Goal: Task Accomplishment & Management: Manage account settings

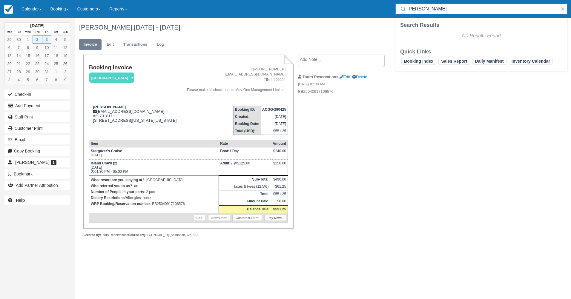
drag, startPoint x: 447, startPoint y: 11, endPoint x: 409, endPoint y: 10, distance: 38.5
click at [409, 10] on input "Jacob Thompson" at bounding box center [482, 9] width 150 height 11
type input "J"
type input "[PERSON_NAME]"
click at [472, 11] on input "[PERSON_NAME]" at bounding box center [482, 9] width 150 height 11
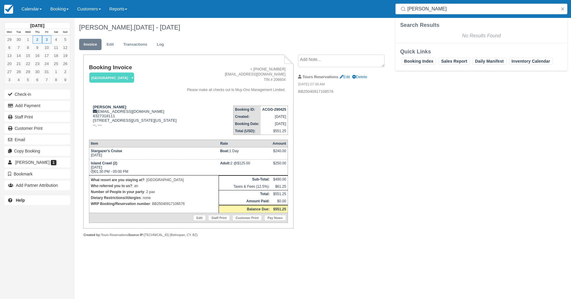
click at [22, 26] on td "October 2025" at bounding box center [37, 26] width 65 height 6
click at [41, 28] on td "October 2025" at bounding box center [37, 26] width 65 height 6
click at [54, 11] on link "Booking" at bounding box center [59, 9] width 27 height 18
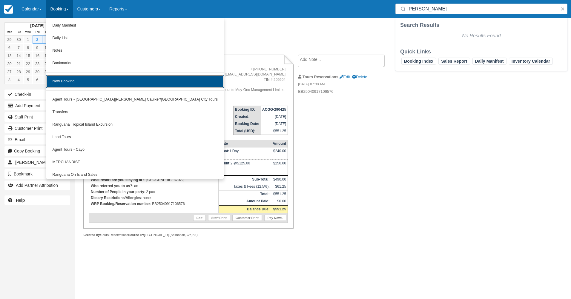
click at [84, 79] on link "New Booking" at bounding box center [134, 81] width 177 height 13
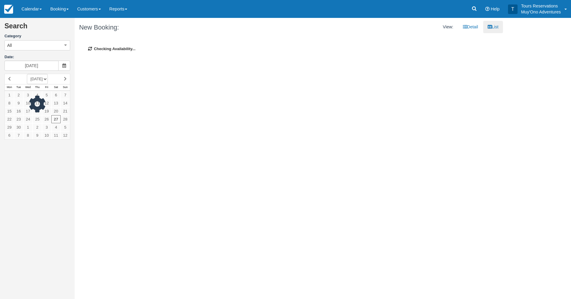
click at [66, 79] on div at bounding box center [37, 107] width 66 height 66
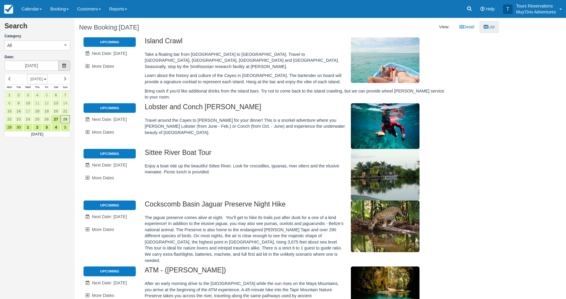
click at [65, 66] on icon at bounding box center [64, 66] width 4 height 4
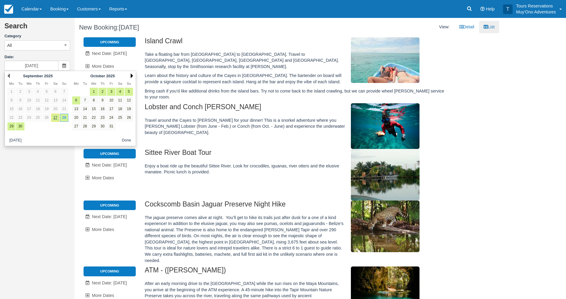
click at [132, 78] on link "Next" at bounding box center [132, 75] width 2 height 5
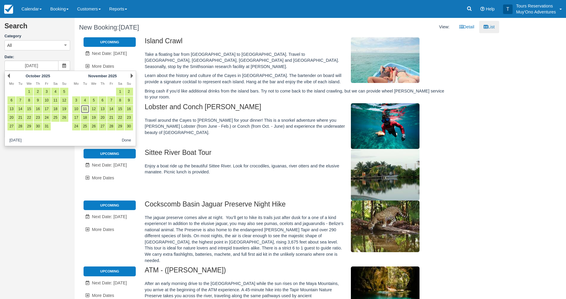
click at [84, 108] on link "11" at bounding box center [85, 109] width 8 height 8
type input "[DATE]"
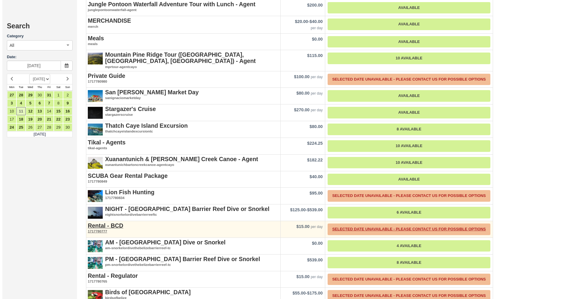
scroll to position [746, 0]
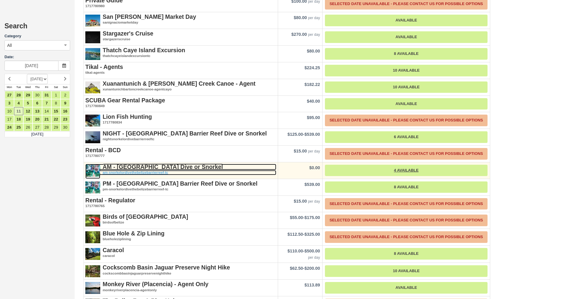
click at [139, 164] on strong "AM - [GEOGRAPHIC_DATA] Dive or Snorkel" at bounding box center [163, 167] width 120 height 7
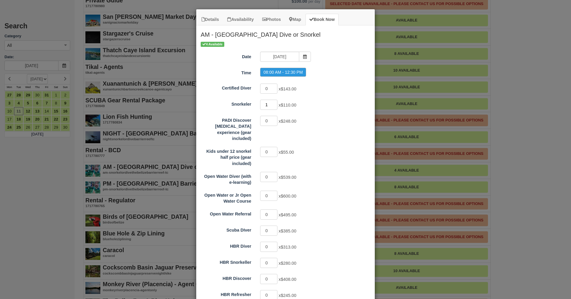
click at [271, 104] on input "1" at bounding box center [268, 105] width 17 height 10
type input "2"
click at [271, 104] on input "2" at bounding box center [268, 105] width 17 height 10
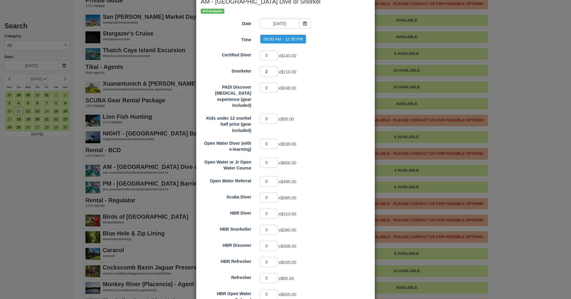
scroll to position [77, 0]
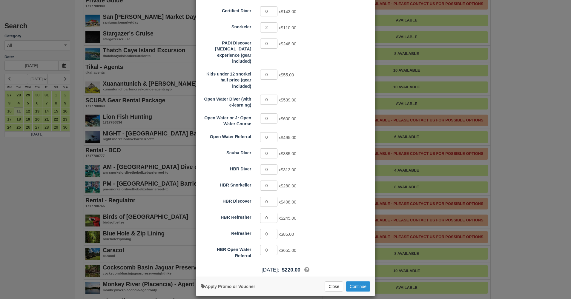
click at [350, 281] on button "Continue" at bounding box center [358, 286] width 24 height 10
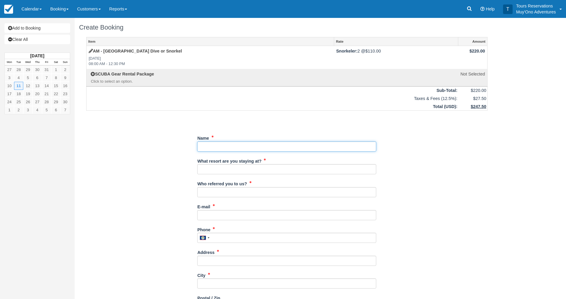
click at [294, 149] on input "Name" at bounding box center [286, 146] width 179 height 10
paste input "[PERSON_NAME]"
type input "[PERSON_NAME]"
click at [245, 168] on input "What resort are you staying at?" at bounding box center [286, 169] width 179 height 10
type input "Hopkins Bay"
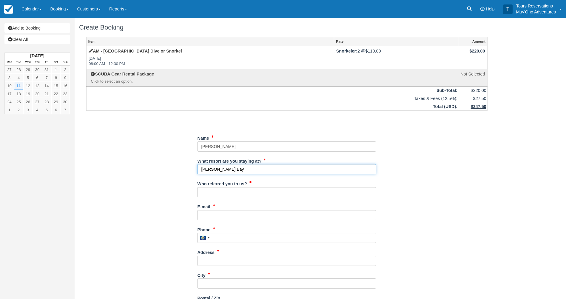
drag, startPoint x: 251, startPoint y: 172, endPoint x: 183, endPoint y: 172, distance: 68.6
click at [183, 172] on div "Item Rate Amount AM - Belize Barrier Reef Dive or Snorkel Tue Nov 11, 2025 08:0…" at bounding box center [287, 262] width 416 height 450
click at [203, 171] on input "What resort are you staying at?" at bounding box center [286, 169] width 179 height 10
type input "Thatch Caye"
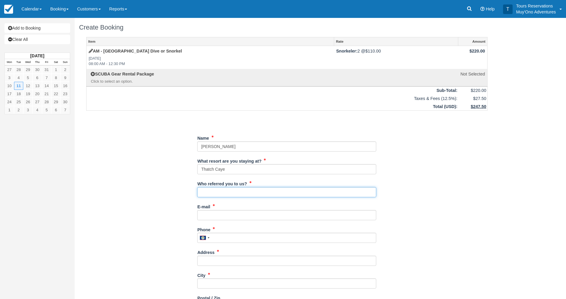
click at [239, 193] on input "Who referred you to us?" at bounding box center [286, 192] width 179 height 10
type input "[PERSON_NAME]"
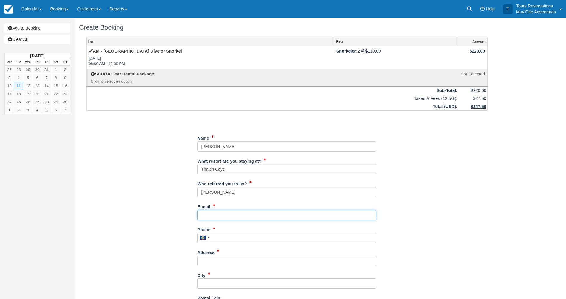
click at [227, 216] on input "E-mail" at bounding box center [286, 215] width 179 height 10
click at [253, 210] on div "E-mail Did you mean ?" at bounding box center [286, 211] width 179 height 19
click at [252, 216] on input "E-mail" at bounding box center [286, 215] width 179 height 10
paste input "[EMAIL_ADDRESS][DOMAIN_NAME]"
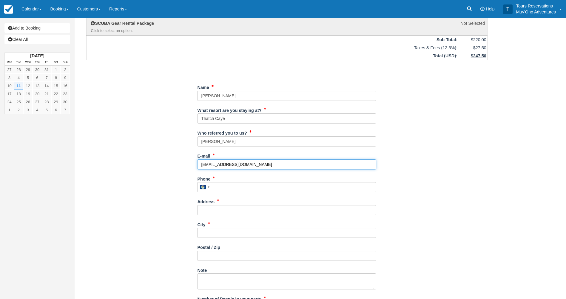
scroll to position [60, 0]
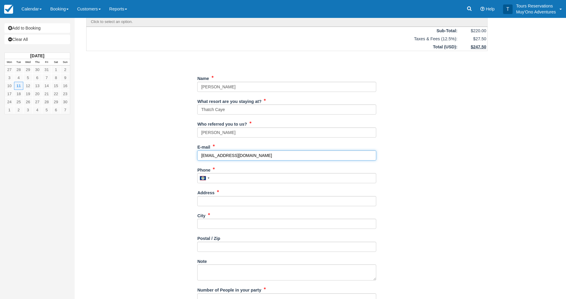
type input "[EMAIL_ADDRESS][DOMAIN_NAME]"
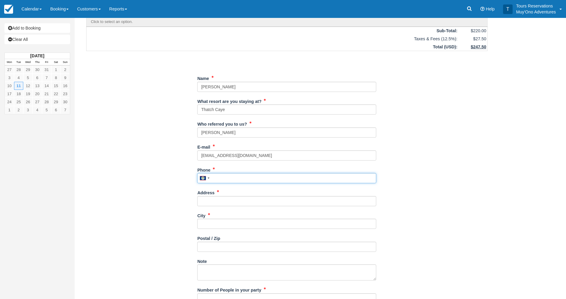
click at [228, 180] on input "Phone" at bounding box center [286, 178] width 179 height 10
type input "v"
paste input "616813-5018"
type input "6168135018"
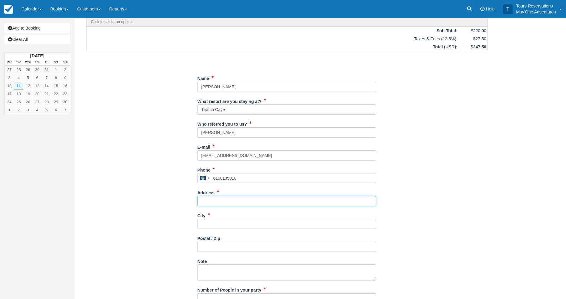
click at [204, 198] on input "Address" at bounding box center [286, 201] width 179 height 10
paste input "60476 [GEOGRAPHIC_DATA]"
type input "60476 [GEOGRAPHIC_DATA]"
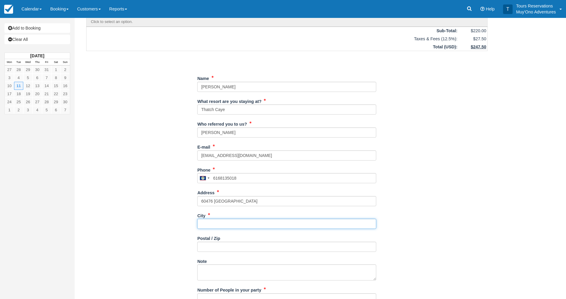
click at [226, 223] on input "City" at bounding box center [286, 224] width 179 height 10
paste input "[PERSON_NAME]"
type input "[PERSON_NAME]"
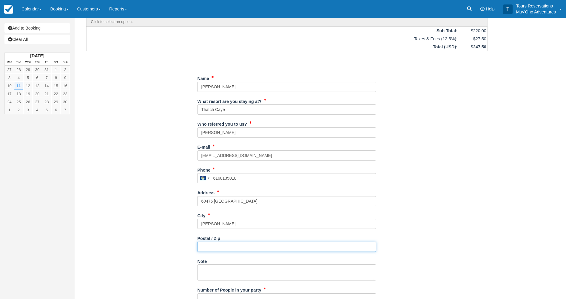
click at [221, 251] on input "Postal / Zip" at bounding box center [286, 247] width 179 height 10
type input "49065"
click at [284, 291] on div "Number of People in your party" at bounding box center [286, 294] width 179 height 19
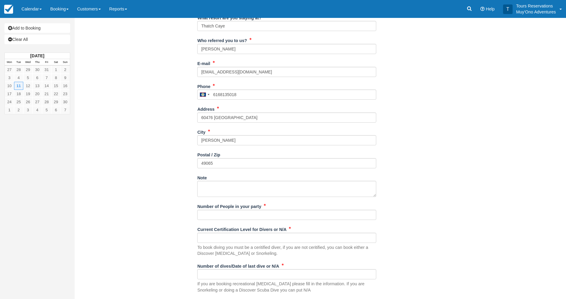
scroll to position [149, 0]
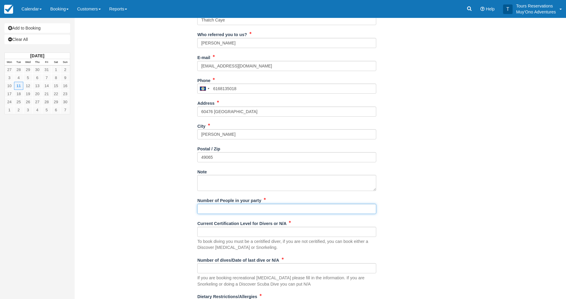
click at [251, 207] on input "Number of People in your party" at bounding box center [286, 209] width 179 height 10
type input "2px"
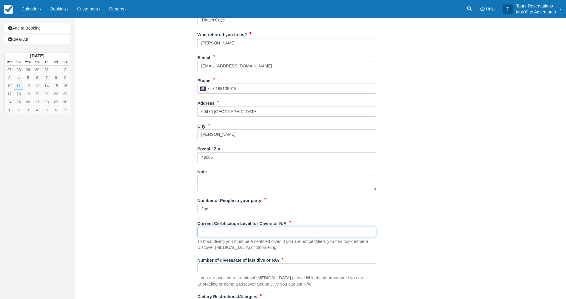
click at [226, 234] on input "Current Certification Level for Divers or N/A" at bounding box center [286, 232] width 179 height 10
type input "N/A"
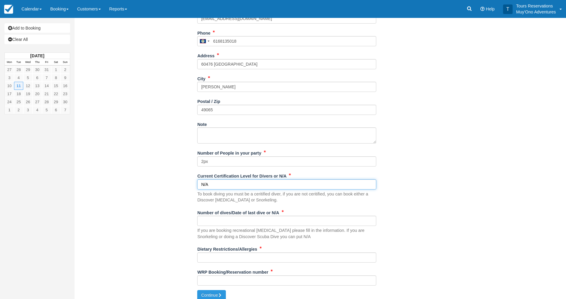
scroll to position [202, 0]
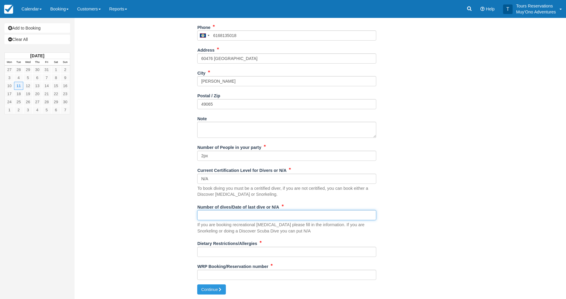
click at [241, 217] on input "Number of dives/Date of last dive or N/A" at bounding box center [286, 215] width 179 height 10
type input "N/A"
click at [229, 251] on input "Dietary Restrictions/Allergies" at bounding box center [286, 252] width 179 height 10
type input "N/A"
click at [304, 275] on input "WRP Booking/Reservation number" at bounding box center [286, 275] width 179 height 10
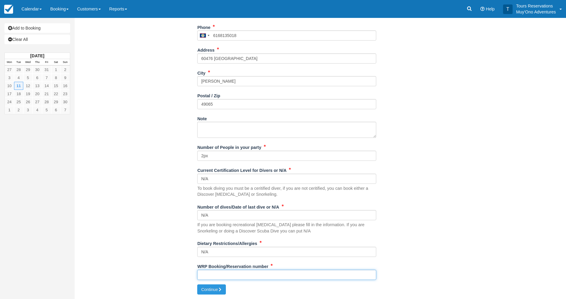
paste input "47875609"
type input "47875609"
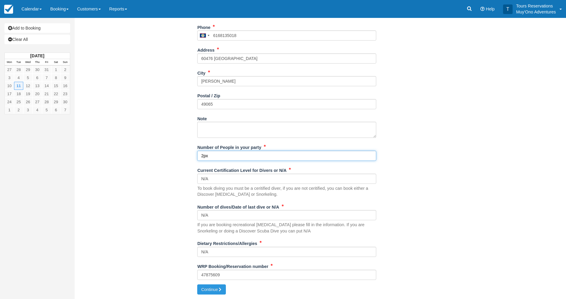
click at [269, 159] on input "2px" at bounding box center [286, 156] width 179 height 10
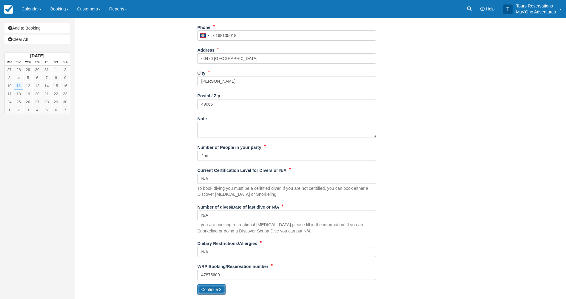
click at [219, 289] on icon "submit" at bounding box center [220, 289] width 4 height 4
type input "+5016168135018"
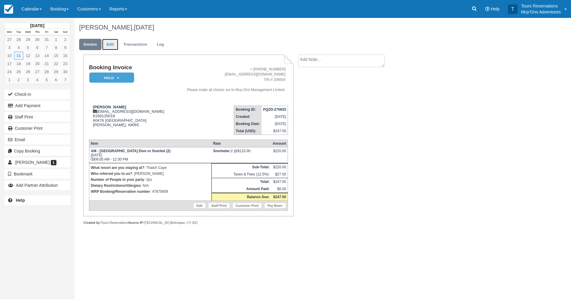
click at [117, 41] on link "Edit" at bounding box center [110, 45] width 16 height 12
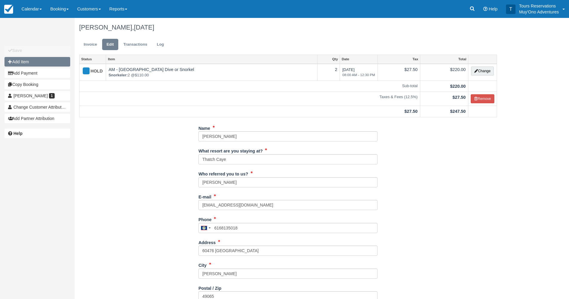
click at [39, 58] on button "Add Item" at bounding box center [37, 62] width 66 height 10
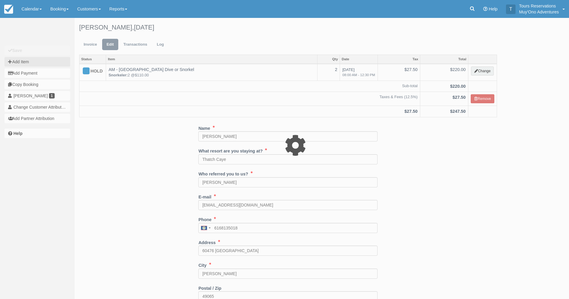
type input "0.00"
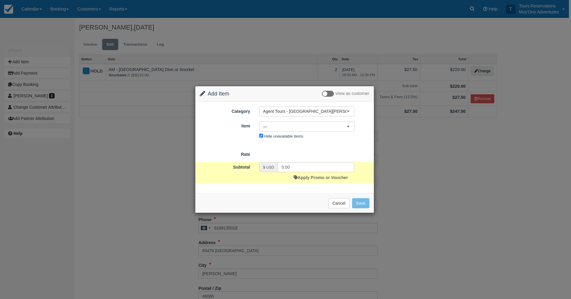
click at [309, 133] on div "Nothing selected — — 2 Tank Dive: [GEOGRAPHIC_DATA] Barrier Reef - Agent (10) 3…" at bounding box center [307, 131] width 104 height 20
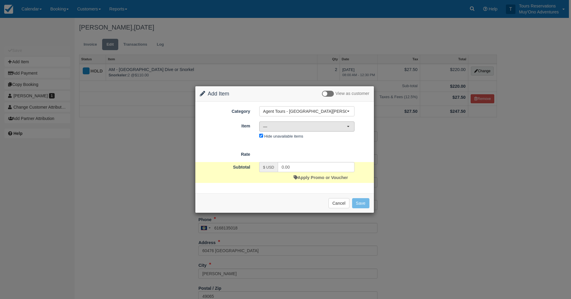
click at [306, 128] on span "—" at bounding box center [305, 127] width 84 height 6
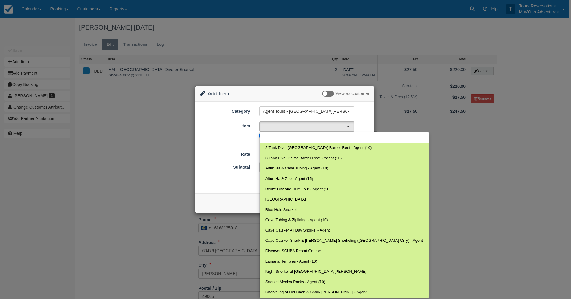
click at [318, 105] on div "Category Agent Tours - San Pedro/Caye Caulker/Belize City Tours Agent Tours - S…" at bounding box center [284, 148] width 178 height 92
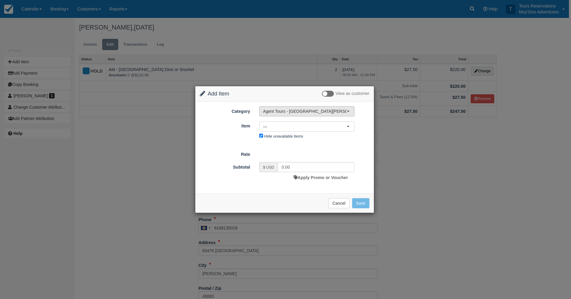
drag, startPoint x: 316, startPoint y: 109, endPoint x: 314, endPoint y: 115, distance: 6.2
click at [315, 109] on span "Agent Tours - [GEOGRAPHIC_DATA][PERSON_NAME] Caulker/[GEOGRAPHIC_DATA] City Tou…" at bounding box center [305, 111] width 84 height 6
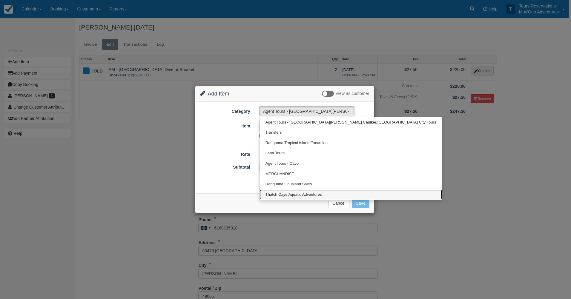
click at [284, 194] on span "Thatch Caye Aquatic Adventures" at bounding box center [293, 195] width 56 height 6
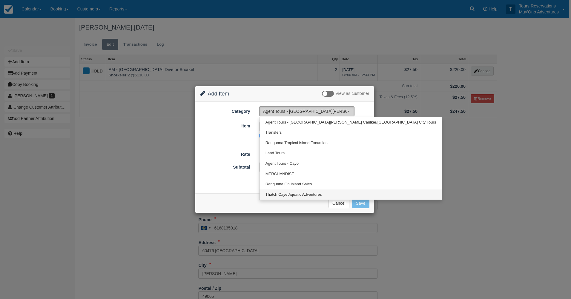
select select "64"
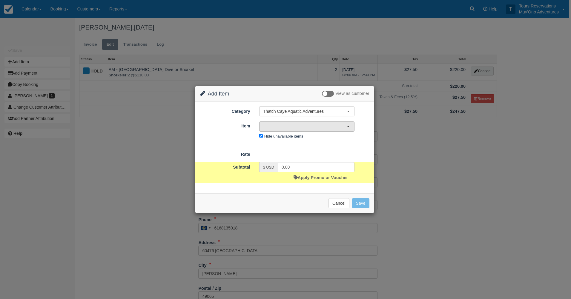
click at [279, 128] on span "—" at bounding box center [305, 127] width 84 height 6
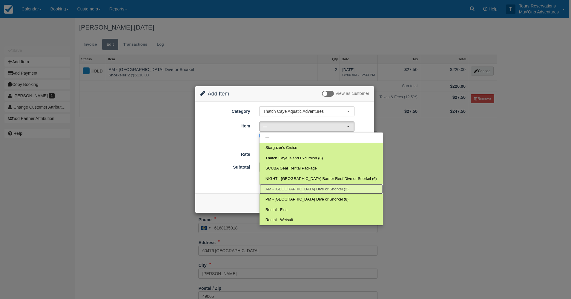
click at [289, 192] on span "AM - Belize Barrier Reef Dive or Snorkel (2)" at bounding box center [306, 190] width 83 height 6
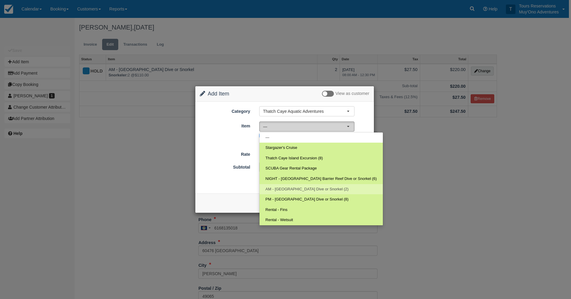
select select "294"
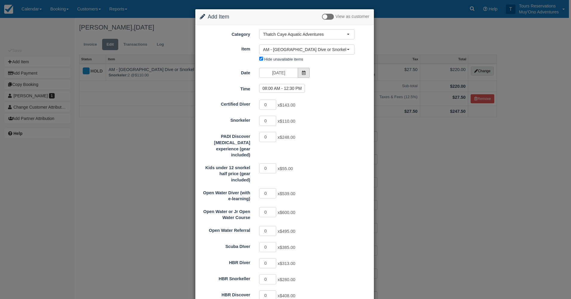
click at [300, 74] on span at bounding box center [304, 73] width 12 height 10
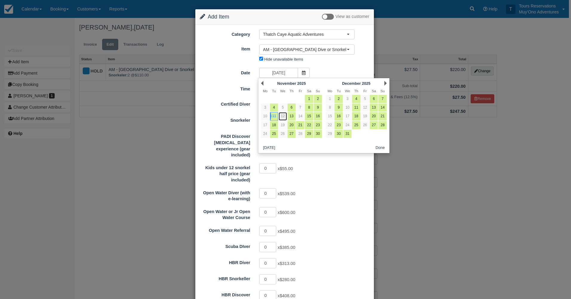
click at [281, 116] on link "12" at bounding box center [282, 116] width 8 height 8
type input "11/12/25"
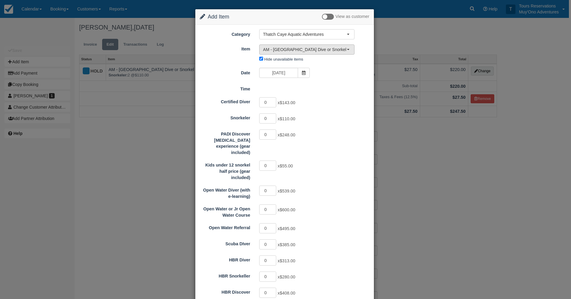
click at [304, 52] on span "AM - [GEOGRAPHIC_DATA] Dive or Snorkel" at bounding box center [305, 50] width 84 height 6
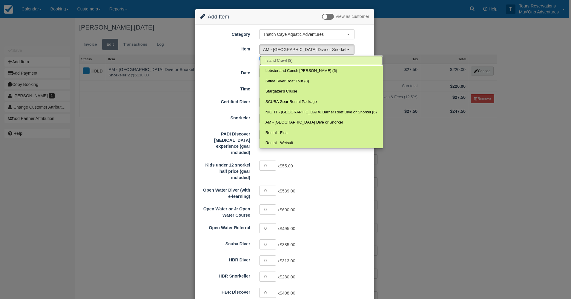
click at [300, 60] on link "Island Crawl (8)" at bounding box center [320, 61] width 123 height 10
select select "305"
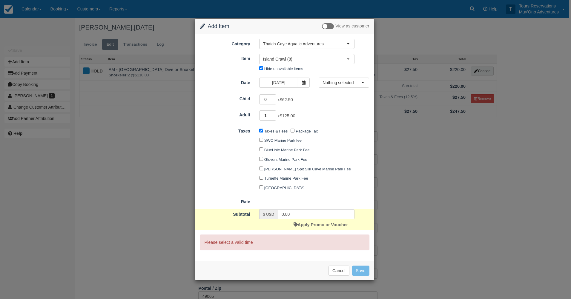
click at [272, 114] on input "1" at bounding box center [267, 115] width 17 height 10
type input "2"
click at [272, 114] on input "2" at bounding box center [267, 115] width 17 height 10
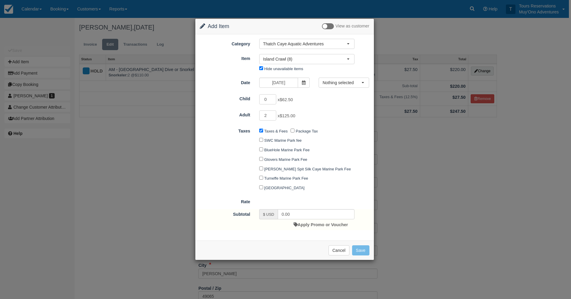
type input "250.00"
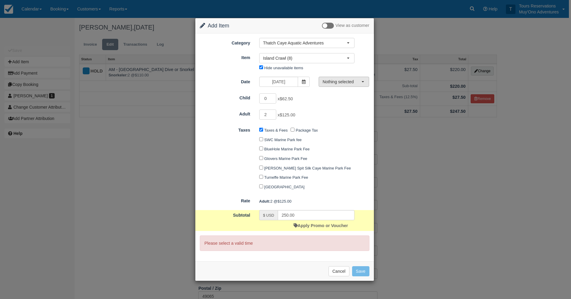
click at [336, 84] on span "Nothing selected" at bounding box center [341, 82] width 39 height 6
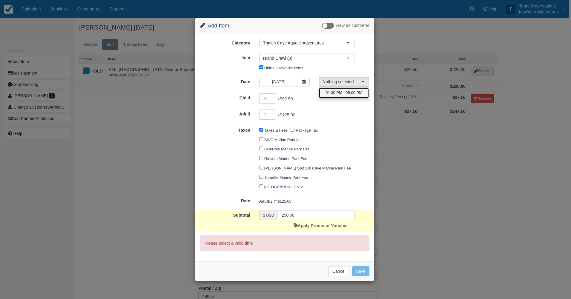
click at [334, 91] on span "01:30 PM - 05:00 PM" at bounding box center [343, 93] width 37 height 6
select select "0"
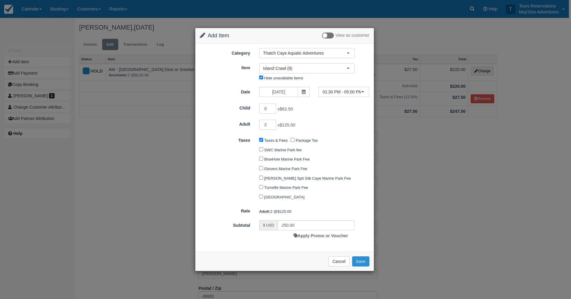
click at [361, 262] on button "Save" at bounding box center [360, 261] width 17 height 10
checkbox input "false"
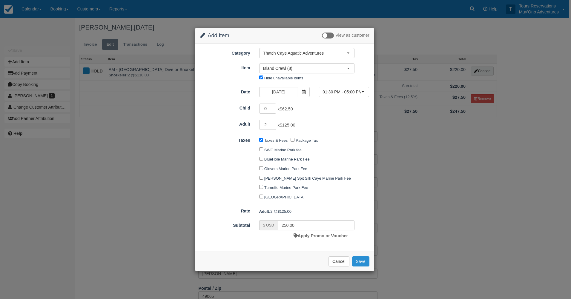
checkbox input "false"
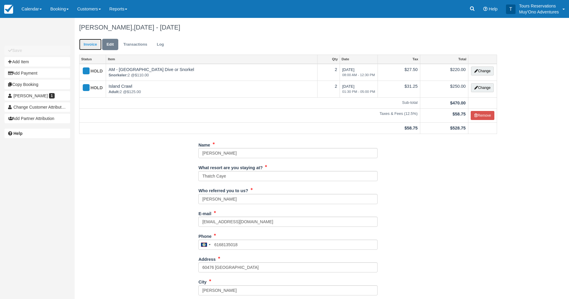
click at [87, 43] on link "Invoice" at bounding box center [90, 45] width 22 height 12
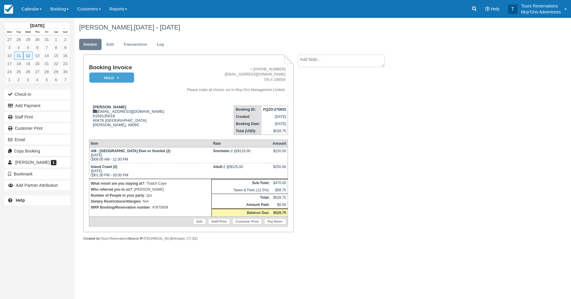
click at [278, 109] on strong "PQZD-270925" at bounding box center [274, 109] width 23 height 4
copy tbody "PQZD-270925"
click at [377, 109] on div "Booking Invoice HOLD   Pending Deposit Paid Cancelled Void Muy'Ono Resorts Swee…" at bounding box center [239, 154] width 328 height 199
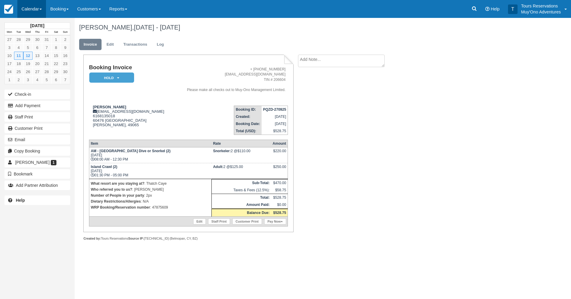
click at [37, 11] on link "Calendar" at bounding box center [31, 9] width 29 height 18
click at [46, 27] on link "Booking" at bounding box center [41, 25] width 47 height 13
